Goal: Information Seeking & Learning: Learn about a topic

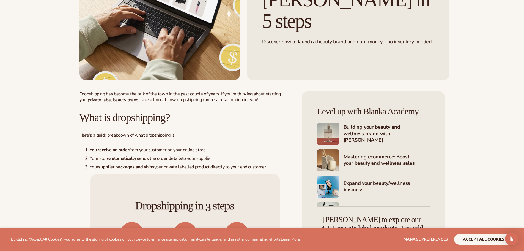
scroll to position [137, 0]
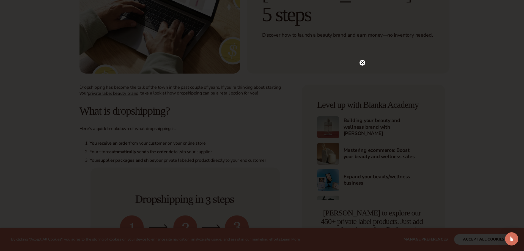
click at [363, 63] on circle at bounding box center [362, 63] width 6 height 6
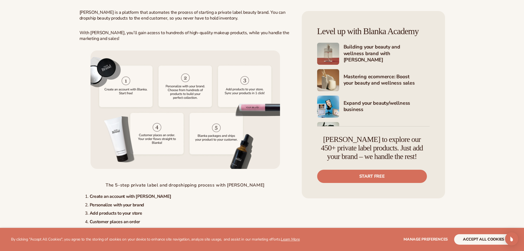
scroll to position [1265, 0]
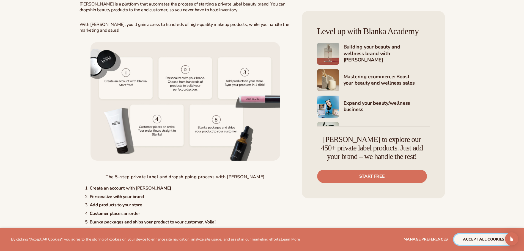
click at [482, 237] on button "accept all cookies" at bounding box center [483, 239] width 59 height 10
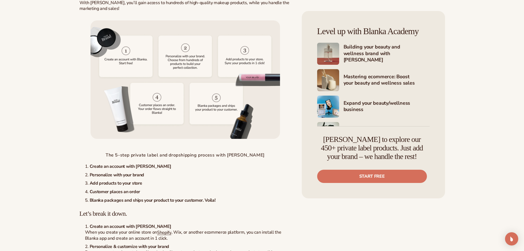
scroll to position [1375, 0]
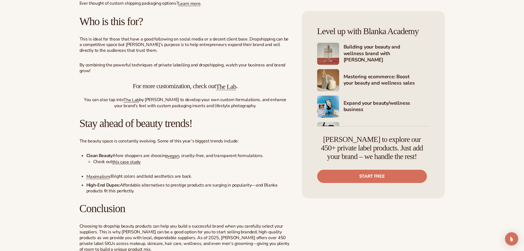
scroll to position [1650, 0]
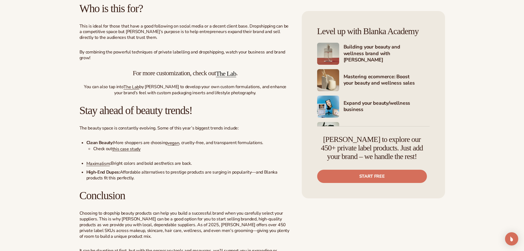
click at [229, 77] on link "The Lab" at bounding box center [226, 73] width 20 height 7
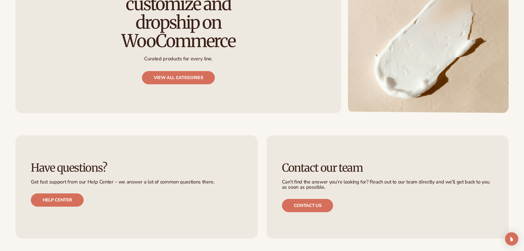
scroll to position [577, 0]
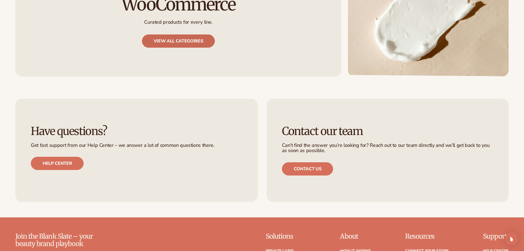
click at [186, 34] on link "View all categories" at bounding box center [178, 40] width 73 height 13
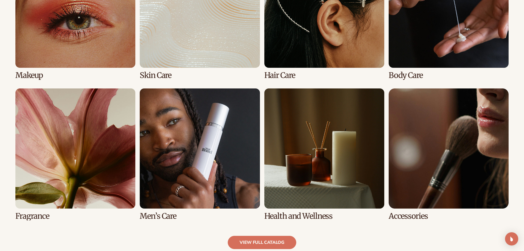
scroll to position [467, 0]
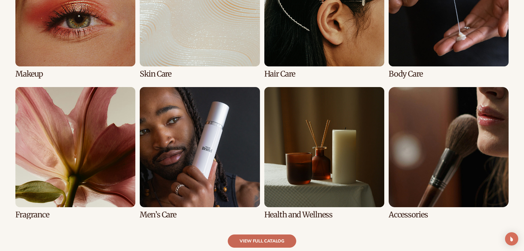
click at [241, 242] on link "view full catalog" at bounding box center [262, 240] width 68 height 13
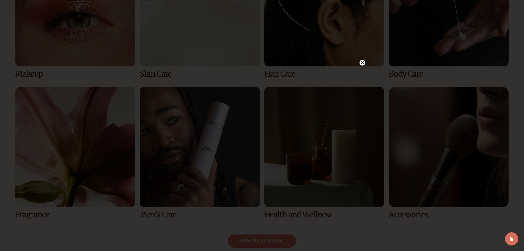
drag, startPoint x: 360, startPoint y: 62, endPoint x: 357, endPoint y: 70, distance: 8.3
click at [360, 62] on circle at bounding box center [362, 63] width 6 height 6
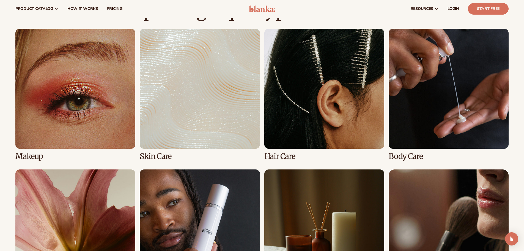
scroll to position [385, 0]
click at [200, 119] on link "2 / 8" at bounding box center [200, 95] width 120 height 132
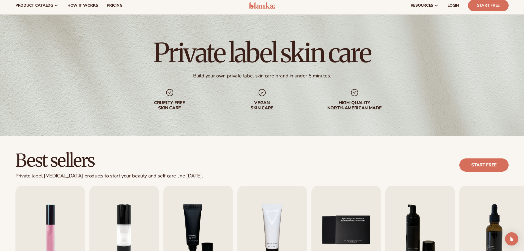
scroll to position [137, 0]
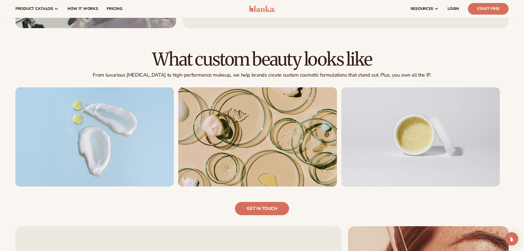
scroll to position [330, 0]
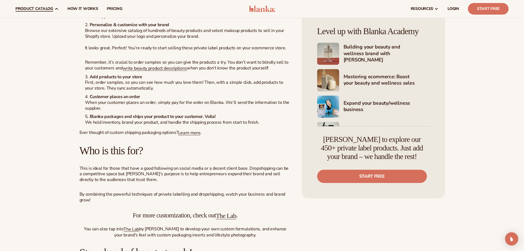
scroll to position [1457, 0]
